Goal: Find specific page/section: Find specific page/section

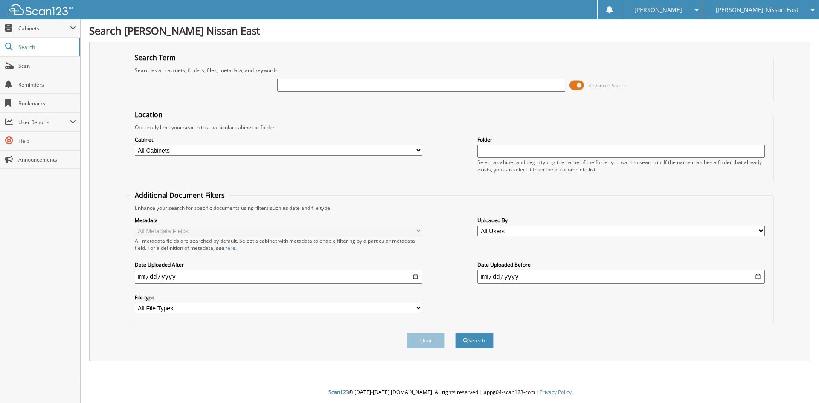
click at [408, 84] on input "text" at bounding box center [420, 85] width 287 height 13
type input "190902"
click at [455, 333] on button "Search" at bounding box center [474, 341] width 38 height 16
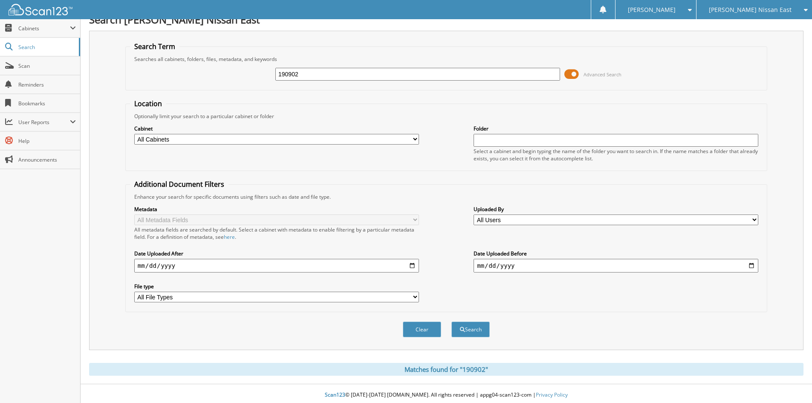
scroll to position [14, 0]
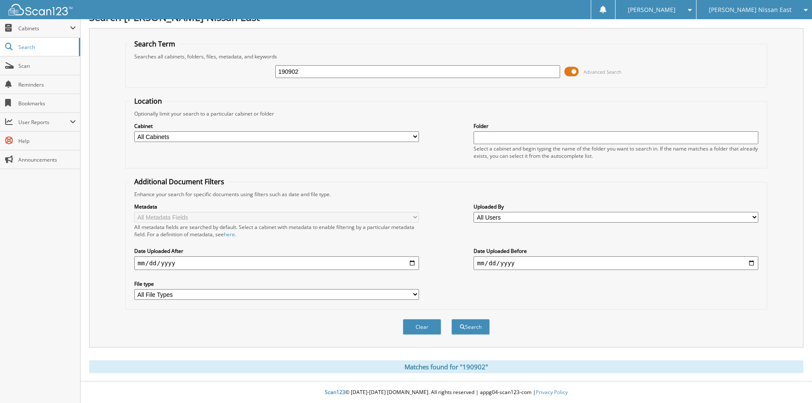
click at [326, 65] on input "190902" at bounding box center [417, 71] width 285 height 13
type input "1"
type input "191148"
click at [452, 319] on button "Search" at bounding box center [471, 327] width 38 height 16
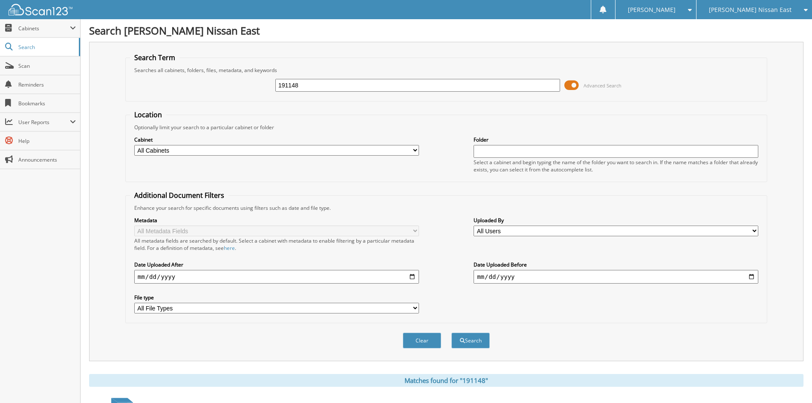
scroll to position [107, 0]
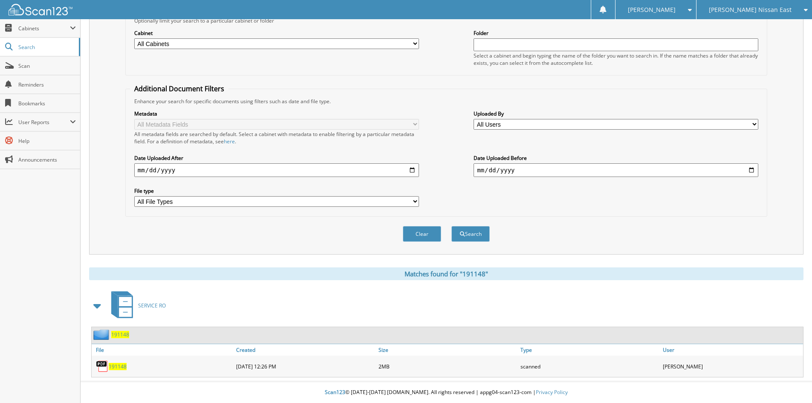
click at [122, 368] on span "191148" at bounding box center [118, 366] width 18 height 7
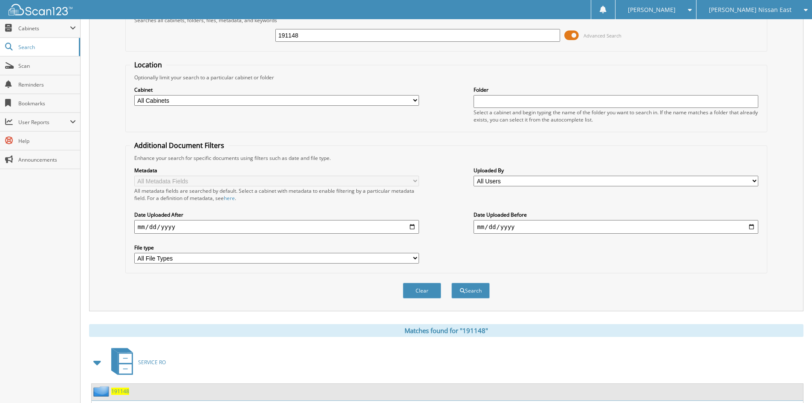
scroll to position [0, 0]
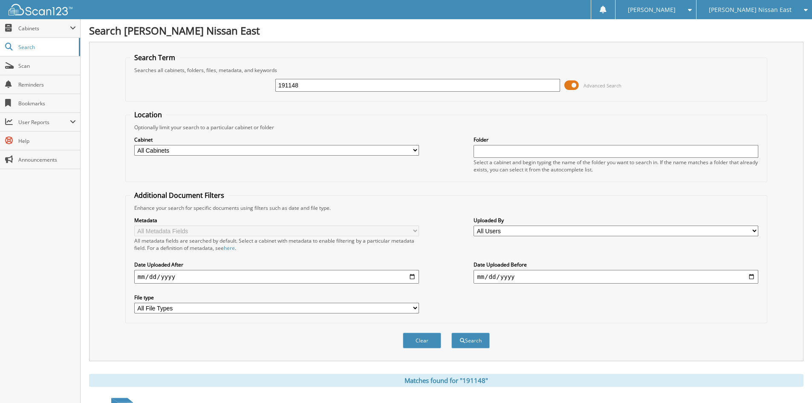
drag, startPoint x: 314, startPoint y: 83, endPoint x: 249, endPoint y: 87, distance: 64.6
click at [249, 87] on div "191148 Advanced Search" at bounding box center [446, 85] width 633 height 23
type input "191058"
click at [452, 333] on button "Search" at bounding box center [471, 341] width 38 height 16
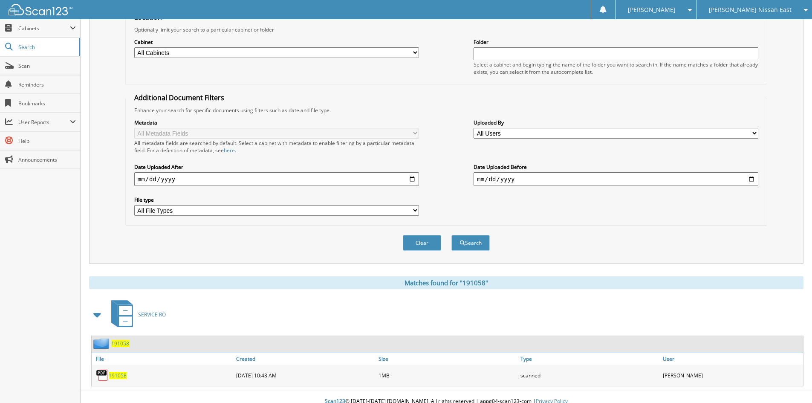
scroll to position [107, 0]
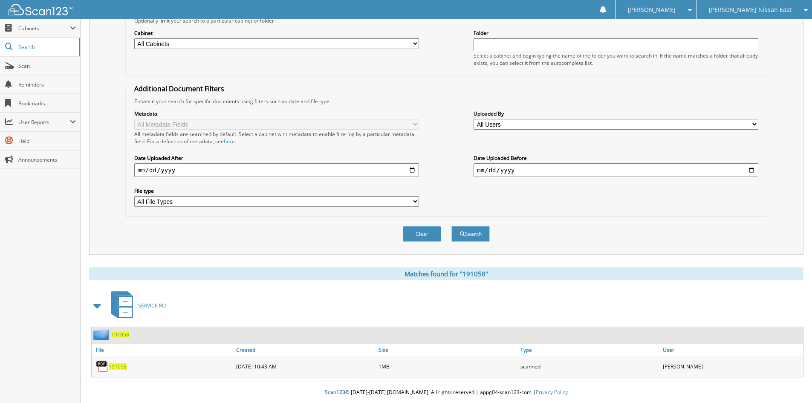
click at [115, 367] on span "191058" at bounding box center [118, 366] width 18 height 7
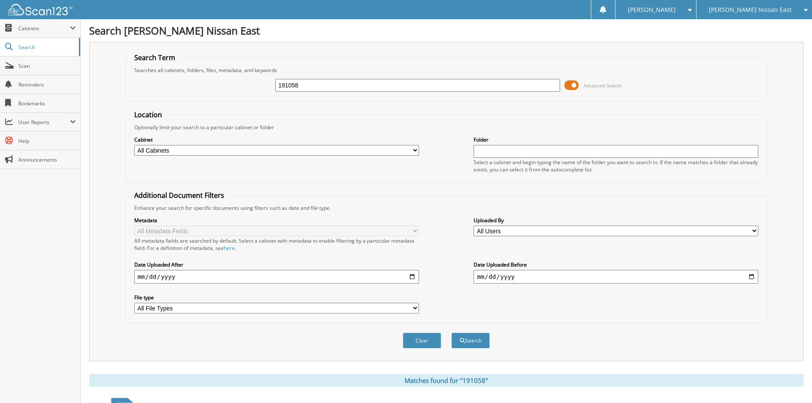
drag, startPoint x: 308, startPoint y: 84, endPoint x: 275, endPoint y: 81, distance: 33.4
click at [275, 81] on div "191058 Advanced Search" at bounding box center [446, 85] width 633 height 23
type input "191114"
click at [452, 333] on button "Search" at bounding box center [471, 341] width 38 height 16
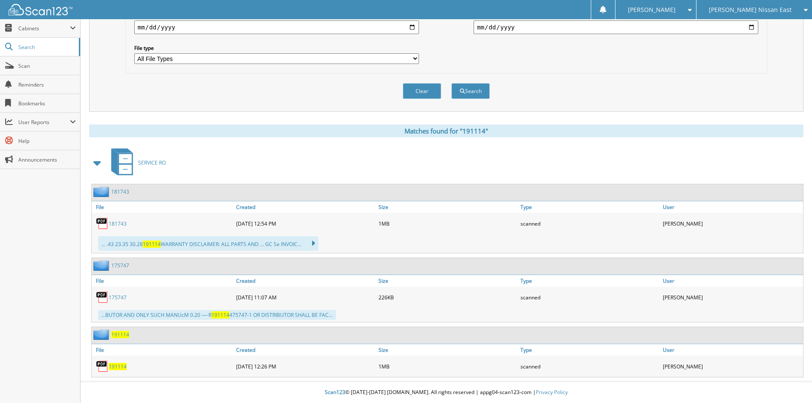
click at [116, 367] on span "191114" at bounding box center [118, 366] width 18 height 7
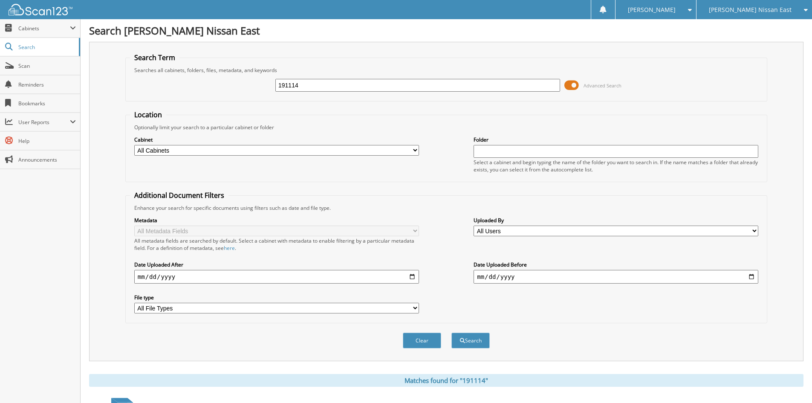
drag, startPoint x: 301, startPoint y: 88, endPoint x: 182, endPoint y: 84, distance: 119.9
click at [182, 84] on div "191114 Advanced Search" at bounding box center [446, 85] width 633 height 23
type input "191097"
click at [452, 333] on button "Search" at bounding box center [471, 341] width 38 height 16
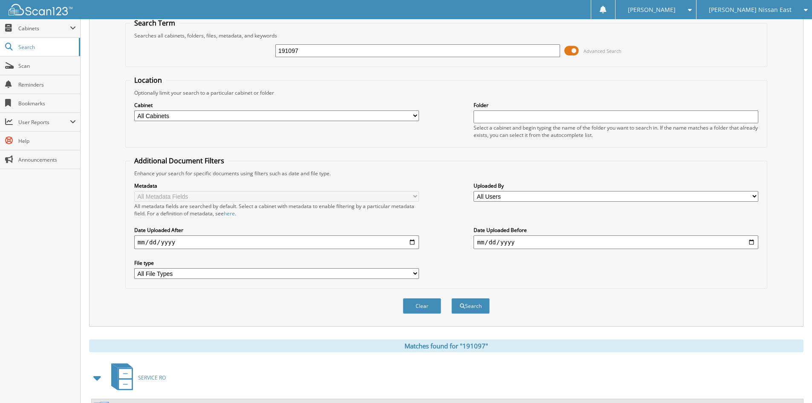
scroll to position [107, 0]
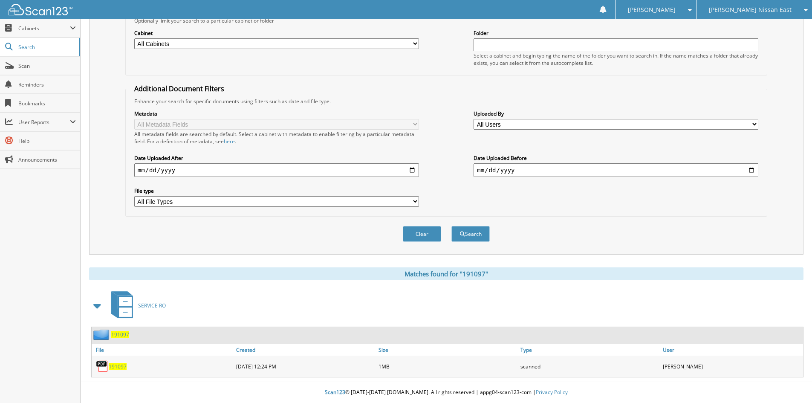
click at [114, 365] on span "191097" at bounding box center [118, 366] width 18 height 7
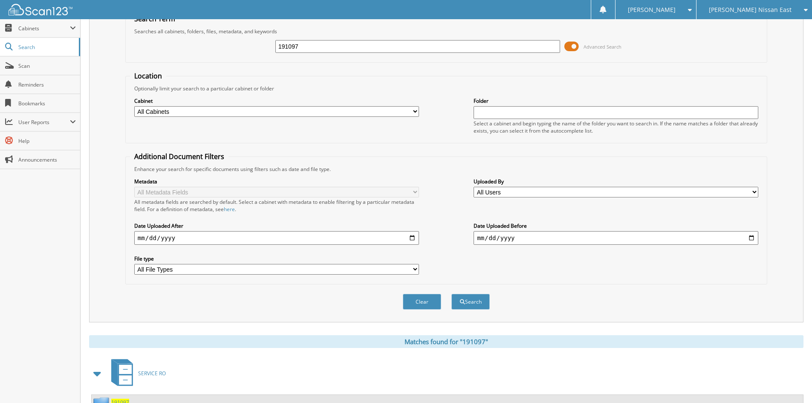
scroll to position [0, 0]
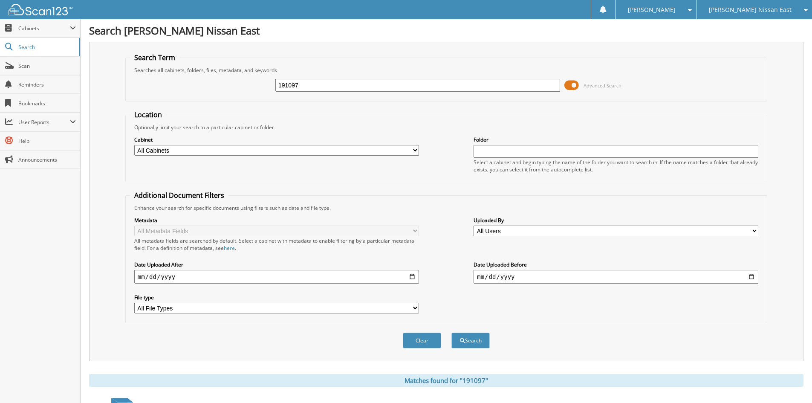
drag, startPoint x: 285, startPoint y: 90, endPoint x: 275, endPoint y: 90, distance: 10.2
click at [275, 90] on div "191097 Advanced Search" at bounding box center [446, 85] width 633 height 23
type input "191185"
click at [452, 333] on button "Search" at bounding box center [471, 341] width 38 height 16
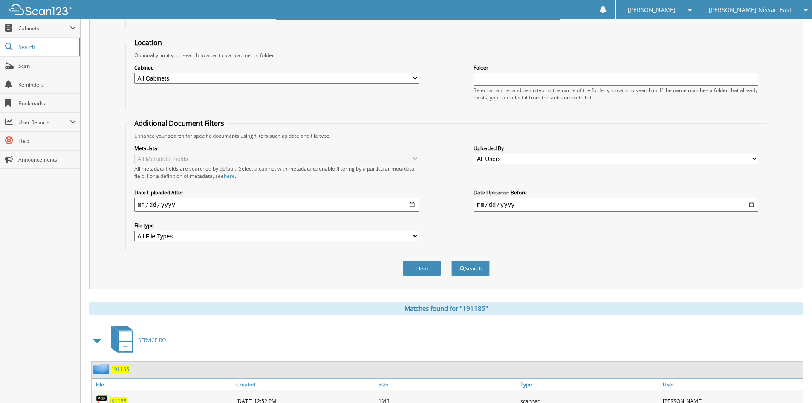
scroll to position [107, 0]
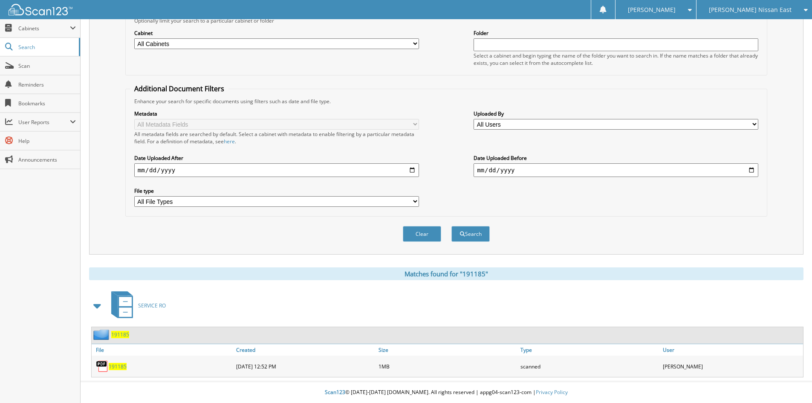
click at [117, 368] on span "191185" at bounding box center [118, 366] width 18 height 7
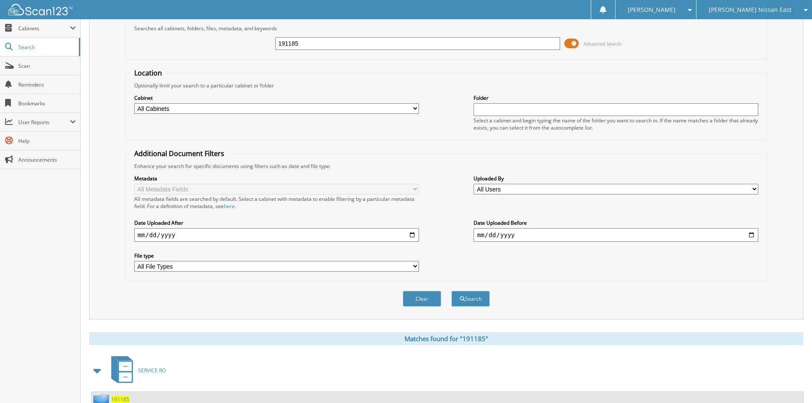
scroll to position [0, 0]
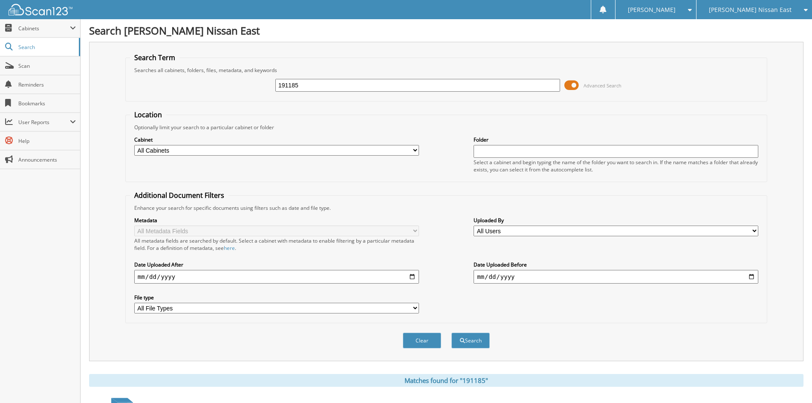
drag, startPoint x: 307, startPoint y: 85, endPoint x: 250, endPoint y: 87, distance: 57.2
click at [250, 87] on div "191185 Advanced Search" at bounding box center [446, 85] width 633 height 23
type input "190668"
click at [452, 333] on button "Search" at bounding box center [471, 341] width 38 height 16
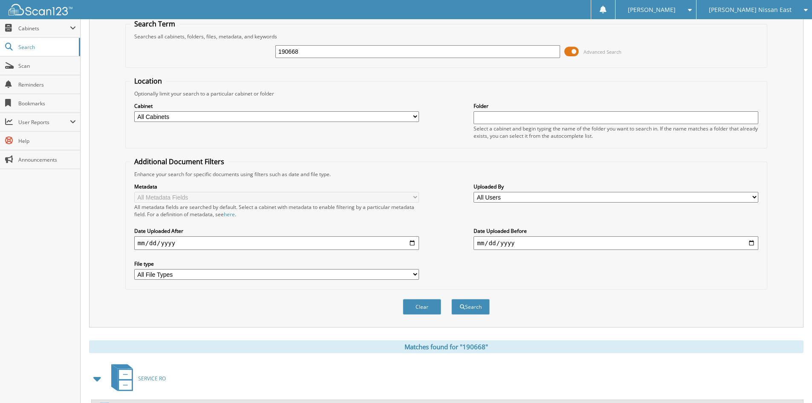
scroll to position [128, 0]
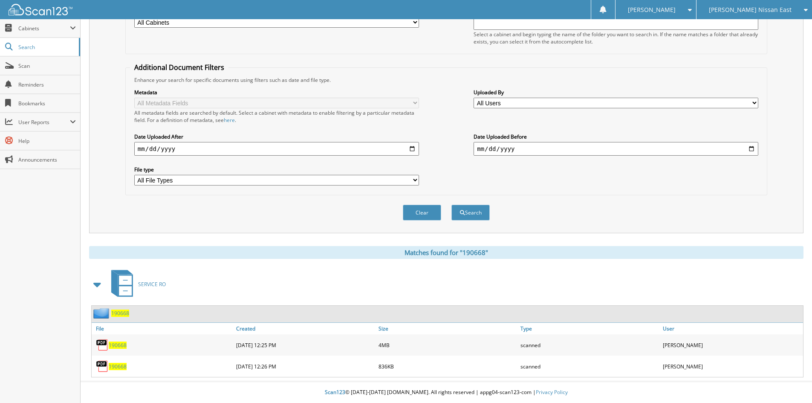
click at [122, 365] on span "190668" at bounding box center [118, 366] width 18 height 7
click at [118, 345] on span "190668" at bounding box center [118, 345] width 18 height 7
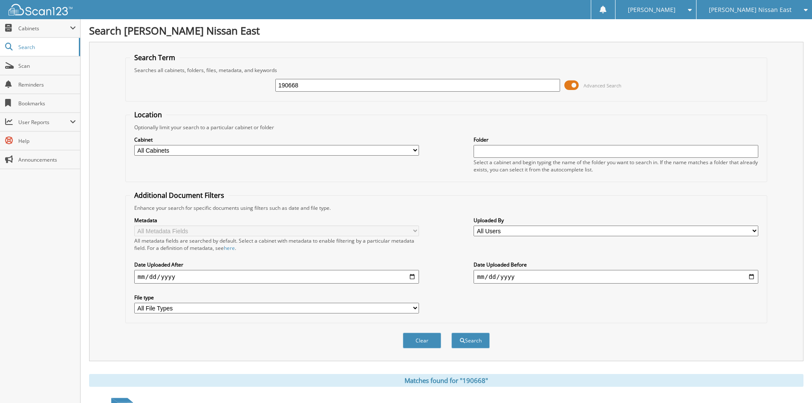
drag, startPoint x: 311, startPoint y: 83, endPoint x: 198, endPoint y: 83, distance: 112.6
click at [198, 83] on div "190668 Advanced Search" at bounding box center [446, 85] width 633 height 23
type input "189260"
click at [452, 333] on button "Search" at bounding box center [471, 341] width 38 height 16
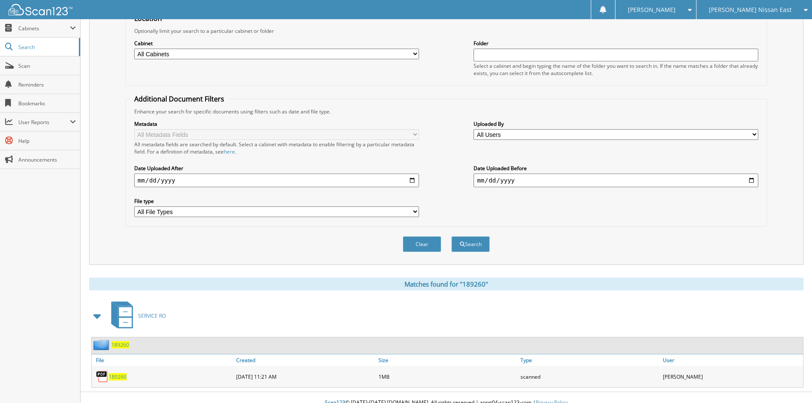
scroll to position [107, 0]
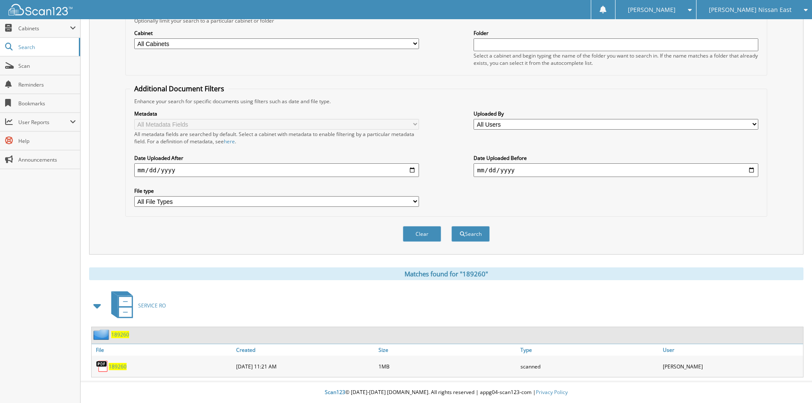
click at [122, 367] on span "189260" at bounding box center [118, 366] width 18 height 7
